Goal: Information Seeking & Learning: Understand process/instructions

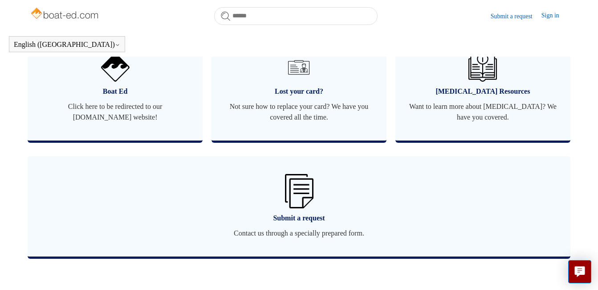
scroll to position [572, 0]
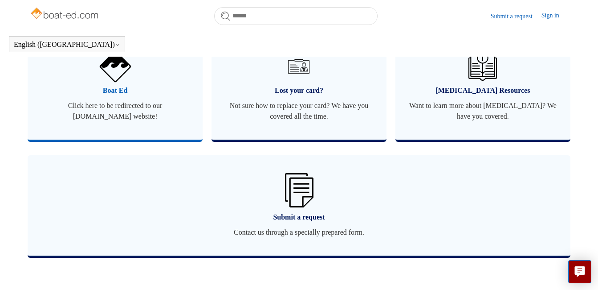
click at [115, 103] on span "Click here to be redirected to our boat-ed.com website!" at bounding box center [115, 110] width 148 height 21
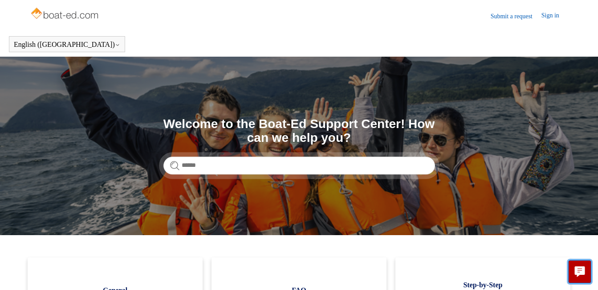
click at [579, 272] on icon "Live chat" at bounding box center [580, 270] width 4 height 4
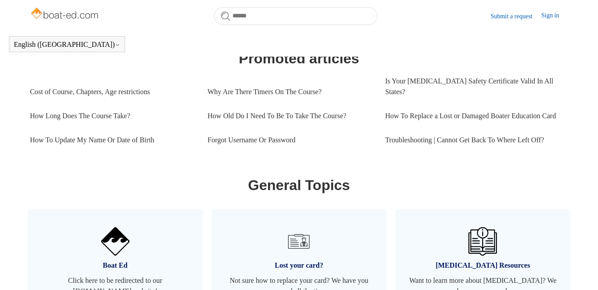
scroll to position [397, 0]
click at [412, 143] on link "Troubleshooting | Cannot Get Back To Where Left Off?" at bounding box center [474, 140] width 178 height 24
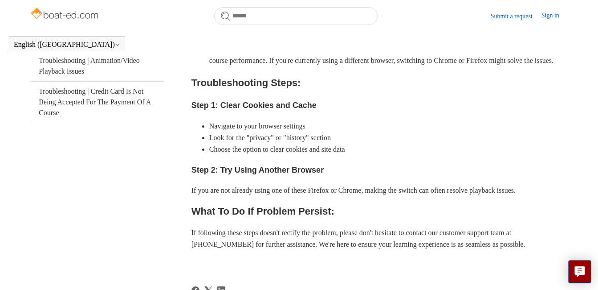
scroll to position [267, 0]
